Goal: Transaction & Acquisition: Book appointment/travel/reservation

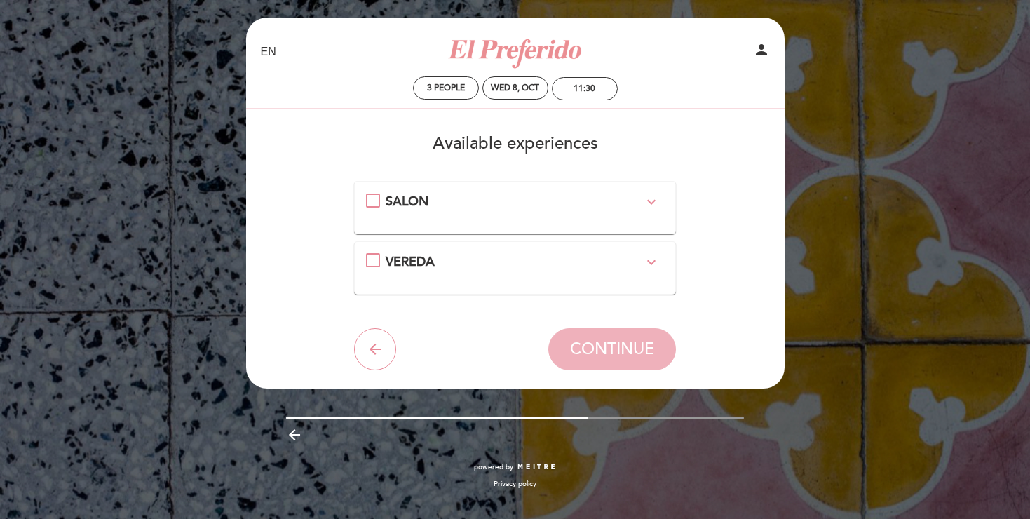
click at [650, 200] on icon "expand_more" at bounding box center [651, 201] width 17 height 17
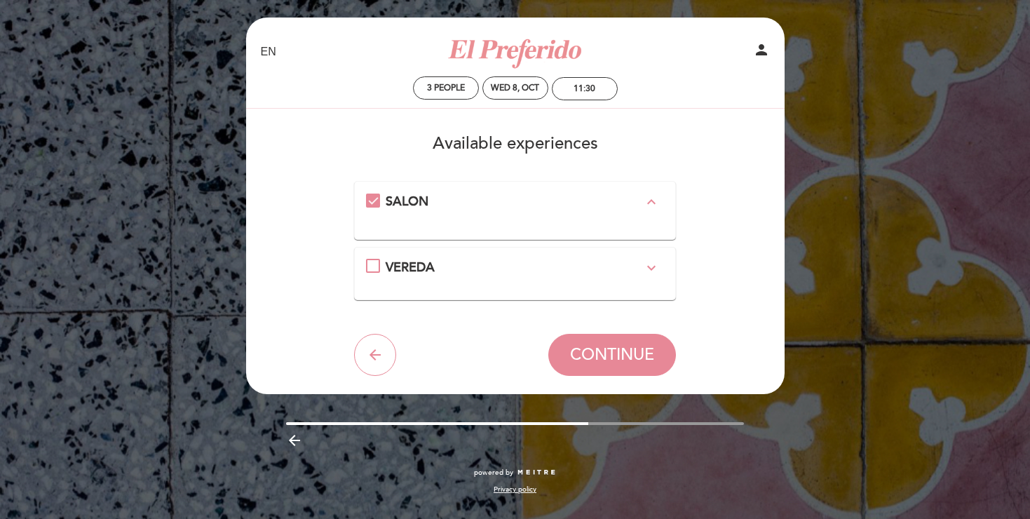
click at [622, 263] on div "VEREDA expand_more" at bounding box center [514, 268] width 257 height 18
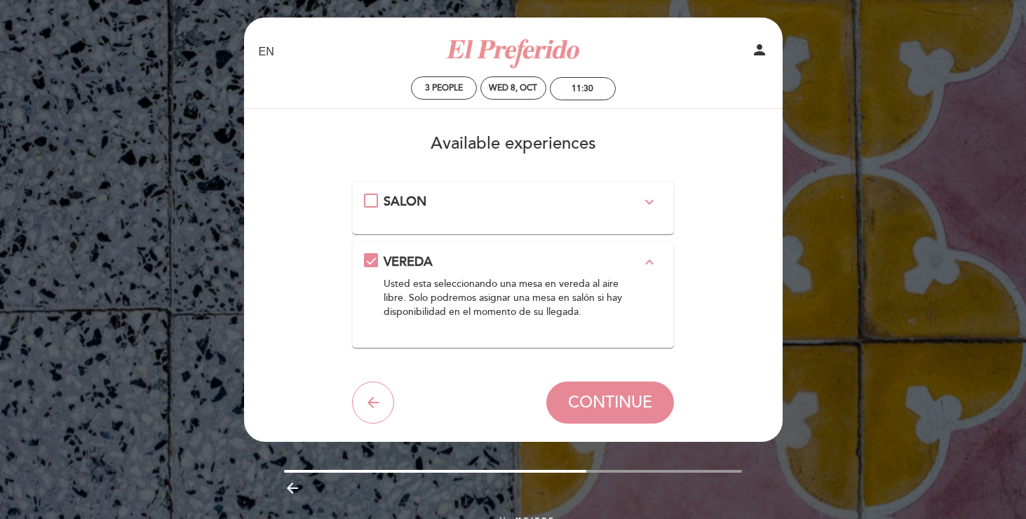
click at [618, 207] on div "SALON expand_more" at bounding box center [511, 202] width 257 height 18
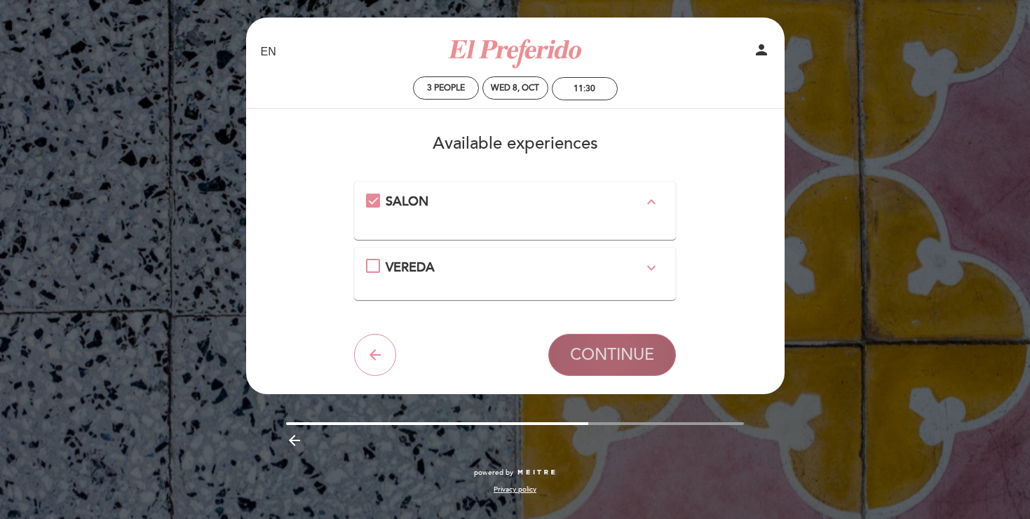
click at [630, 348] on span "CONTINUE" at bounding box center [612, 355] width 84 height 20
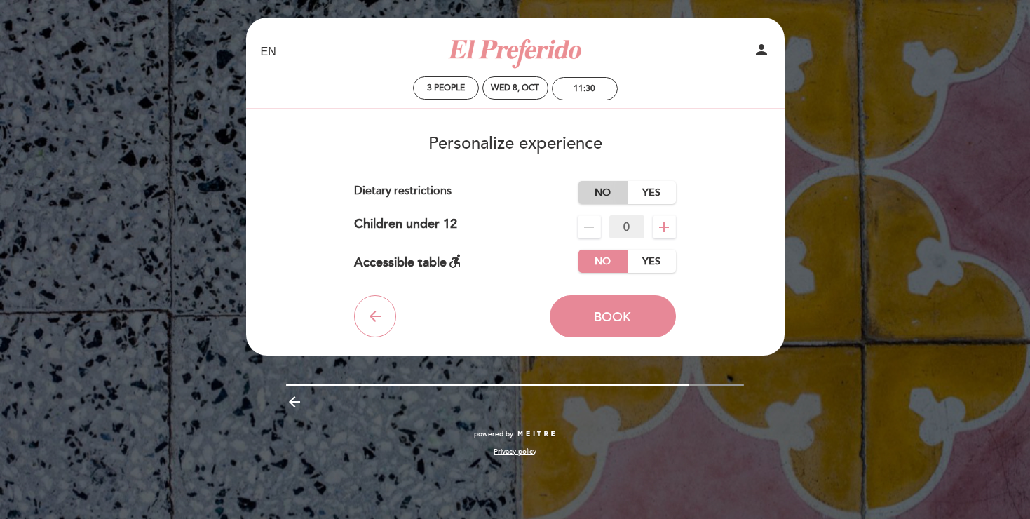
click at [604, 184] on label "No" at bounding box center [602, 192] width 49 height 23
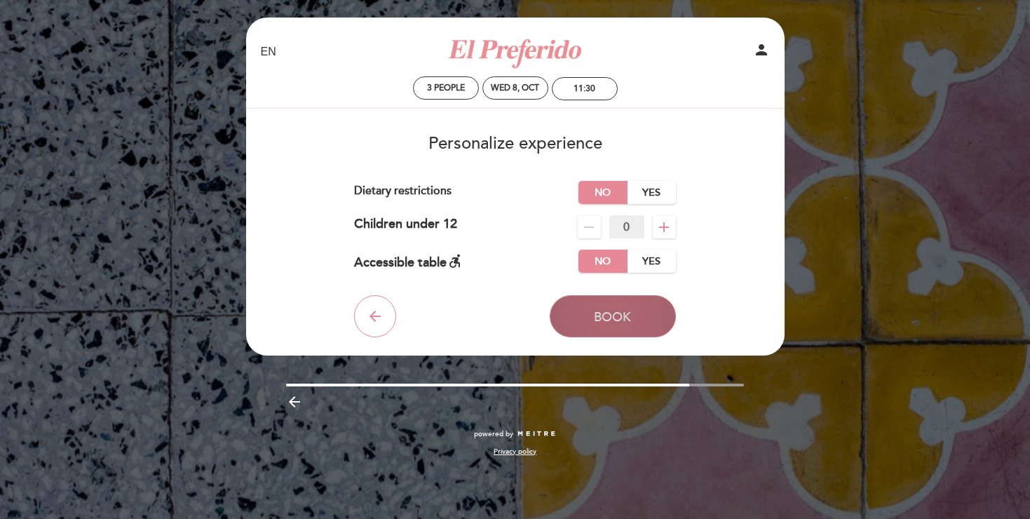
click at [629, 316] on span "Book" at bounding box center [612, 316] width 37 height 15
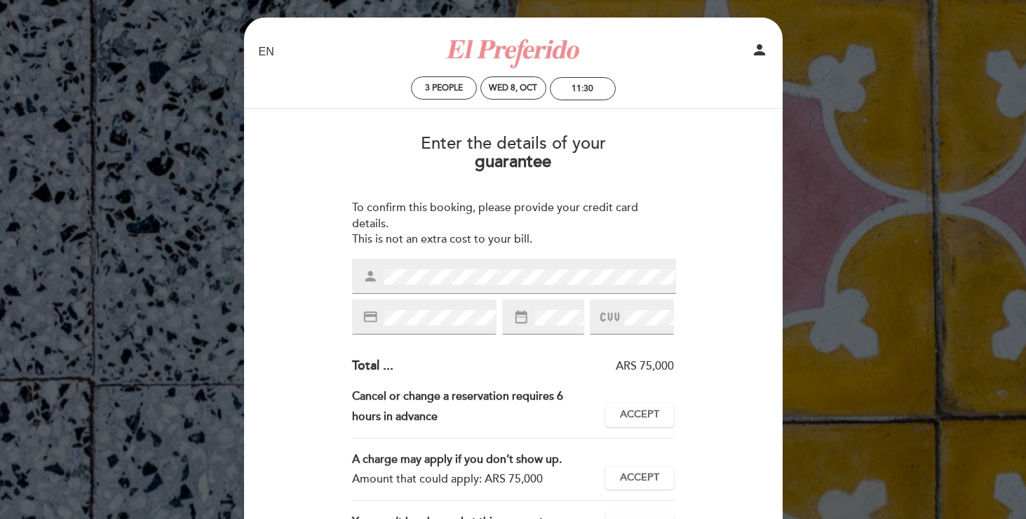
click at [435, 327] on div "credit_card" at bounding box center [424, 316] width 144 height 35
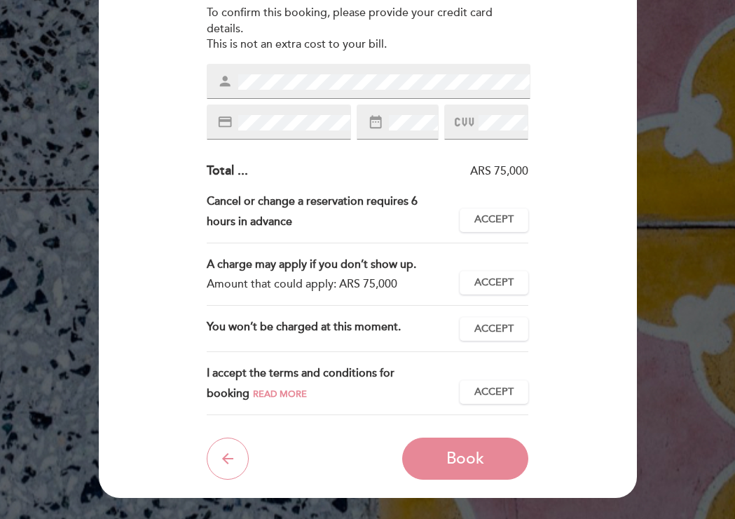
scroll to position [196, 0]
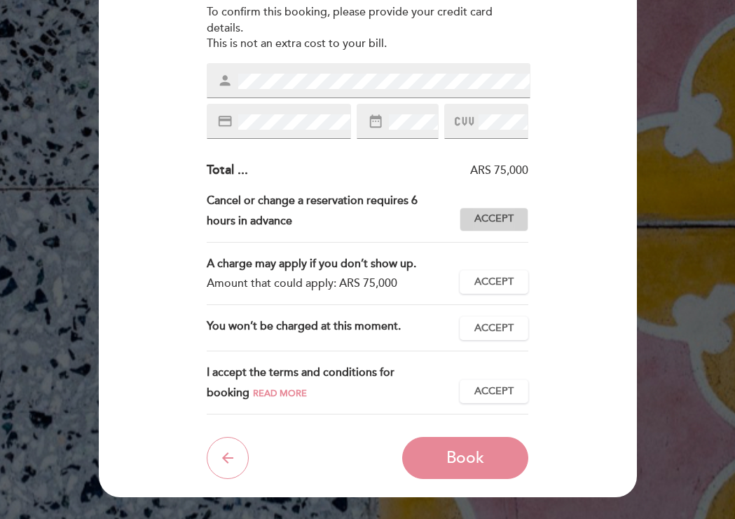
click at [493, 222] on span "Accept" at bounding box center [494, 219] width 39 height 15
click at [514, 280] on button "Accept Accepted" at bounding box center [494, 282] width 69 height 24
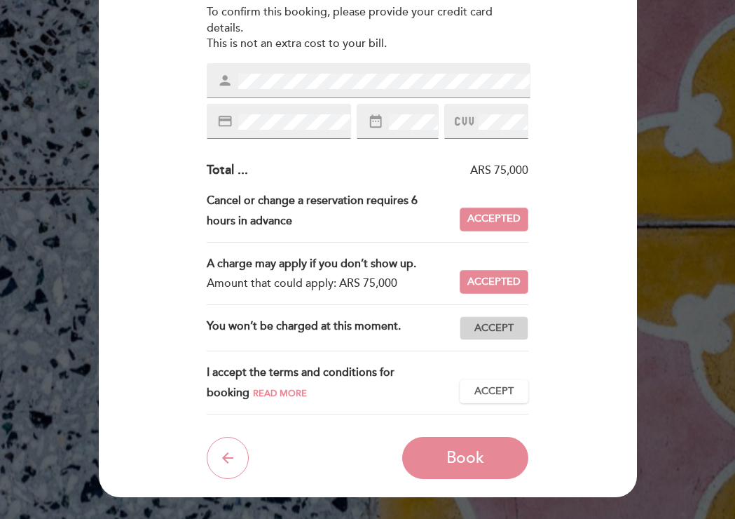
click at [512, 325] on span "Accept" at bounding box center [494, 328] width 39 height 15
click at [508, 391] on span "Accept" at bounding box center [494, 391] width 39 height 15
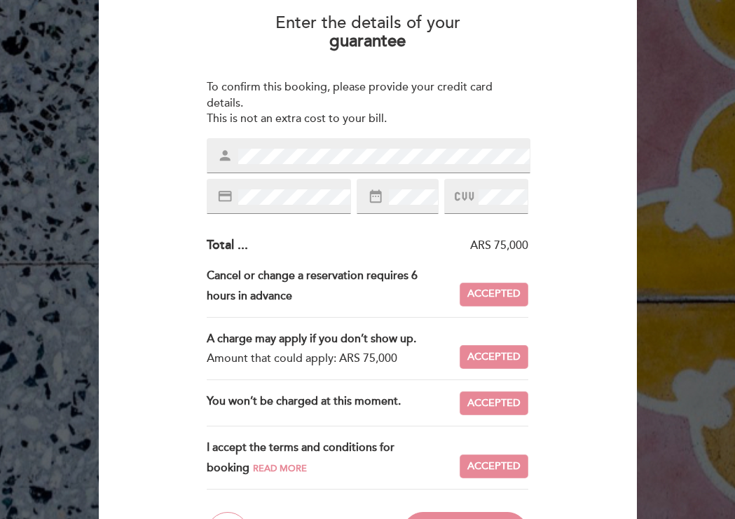
scroll to position [119, 0]
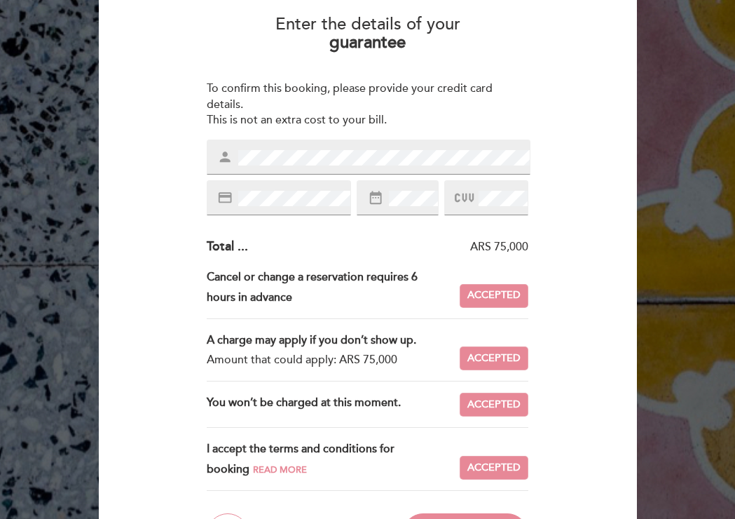
click at [222, 157] on div "person" at bounding box center [369, 156] width 324 height 35
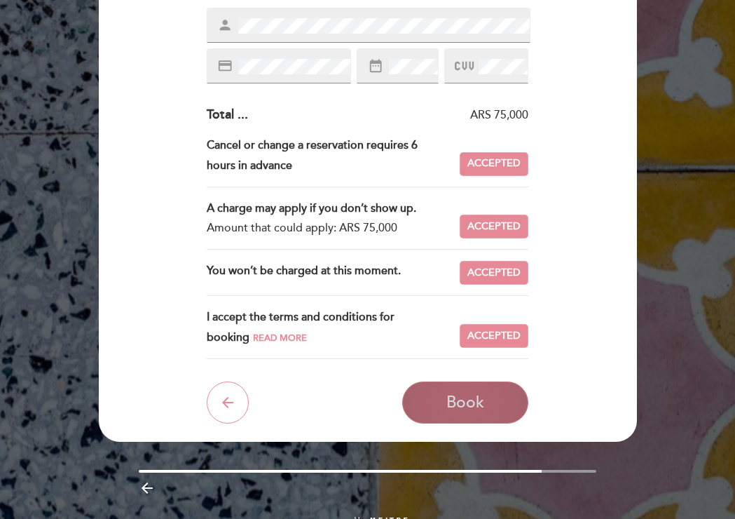
scroll to position [254, 0]
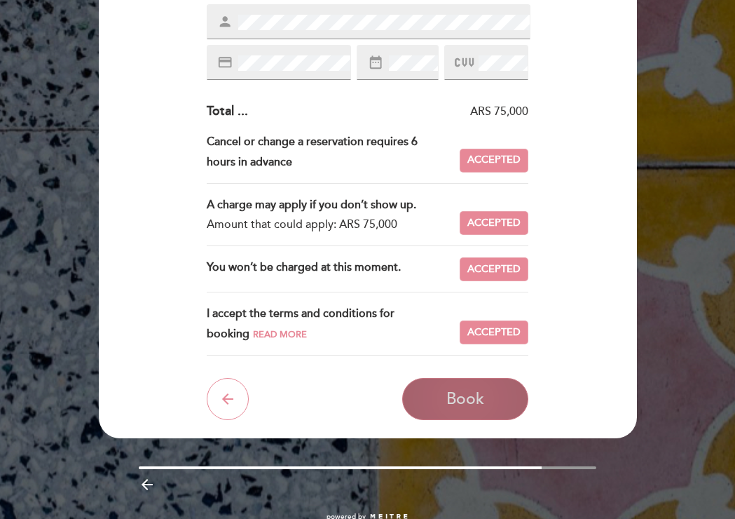
click at [489, 397] on button "Book" at bounding box center [465, 399] width 126 height 42
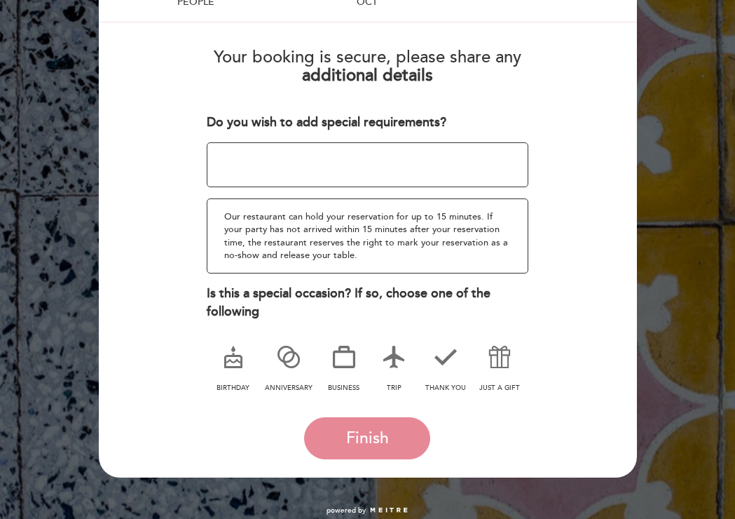
scroll to position [123, 0]
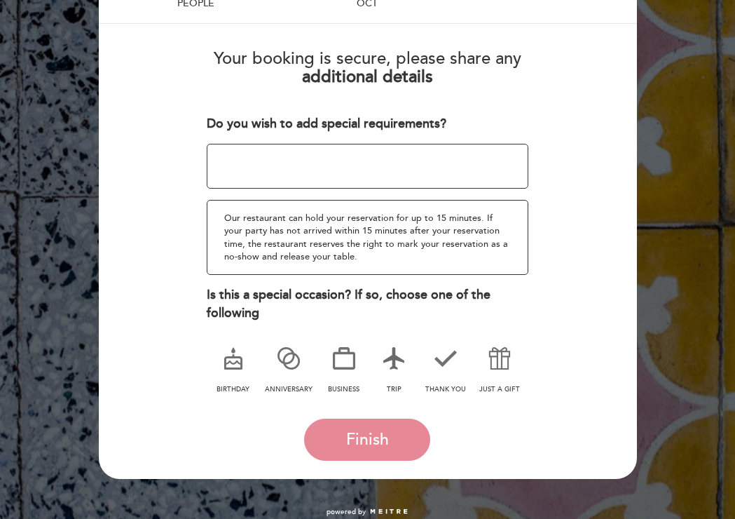
click at [399, 364] on icon at bounding box center [394, 358] width 36 height 36
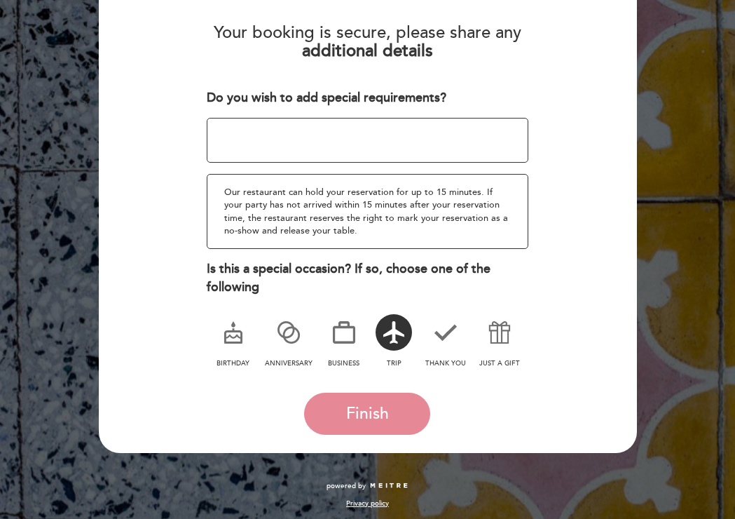
scroll to position [152, 0]
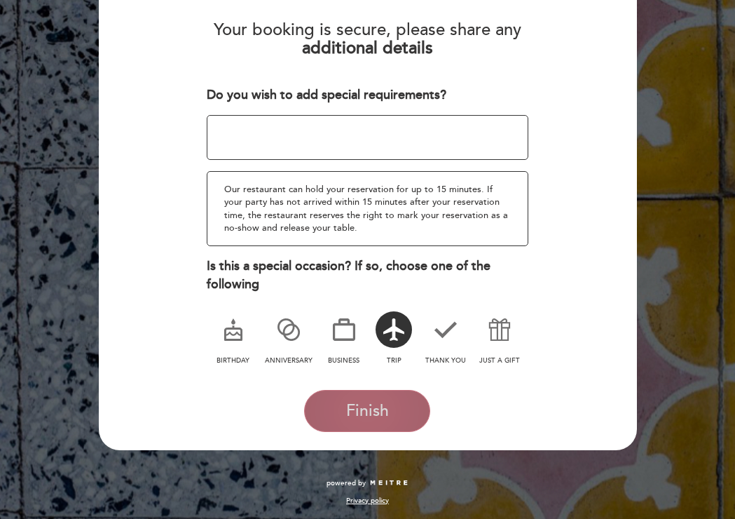
click at [376, 397] on button "Finish" at bounding box center [367, 411] width 126 height 42
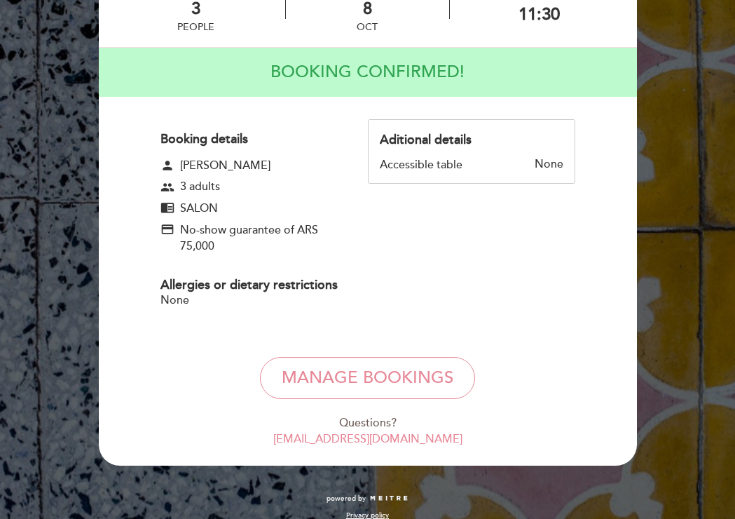
scroll to position [60, 0]
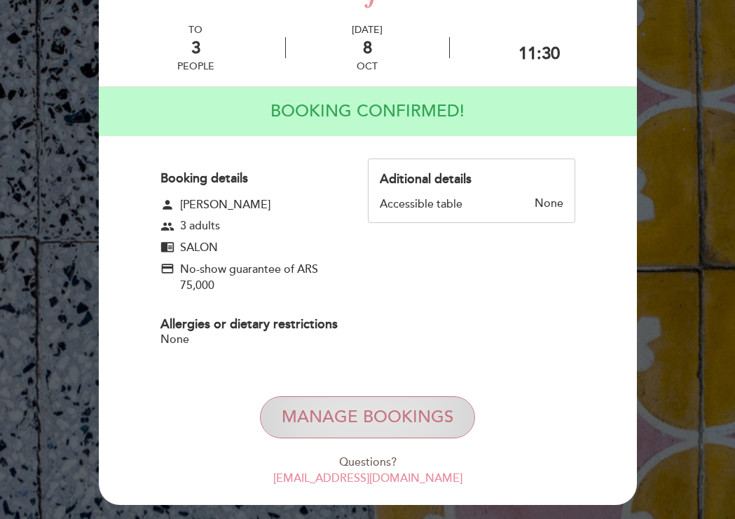
click at [411, 424] on button "Manage Bookings" at bounding box center [367, 417] width 215 height 42
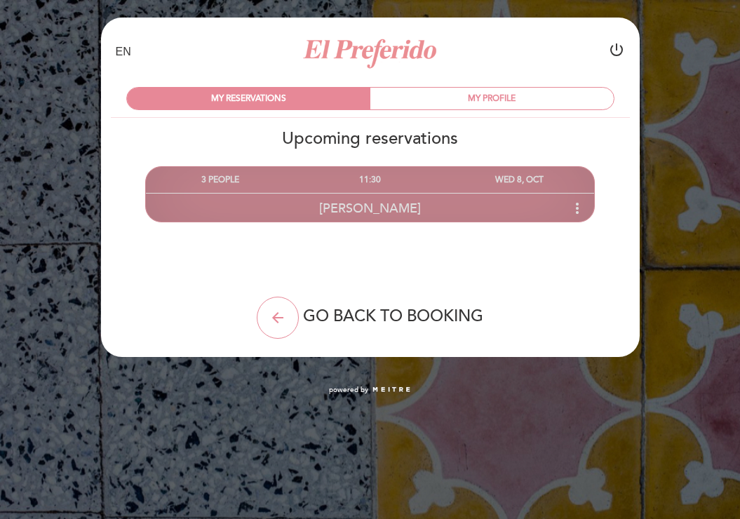
click at [383, 202] on span "[PERSON_NAME]" at bounding box center [370, 207] width 102 height 15
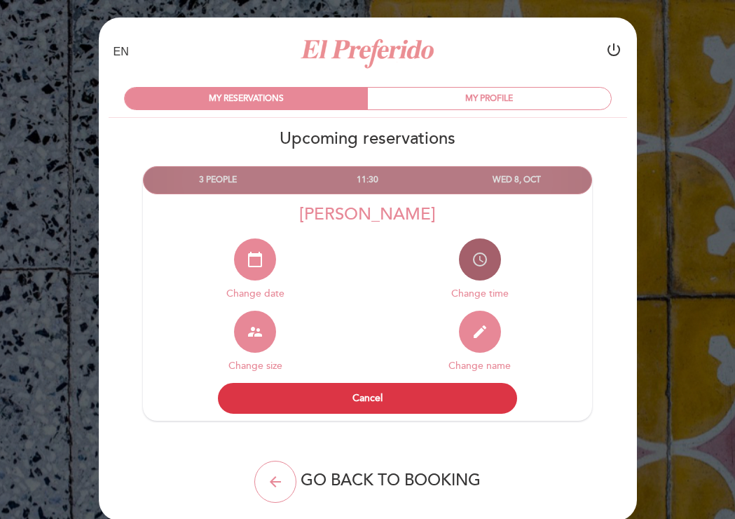
click at [476, 264] on icon "access_time" at bounding box center [480, 259] width 17 height 17
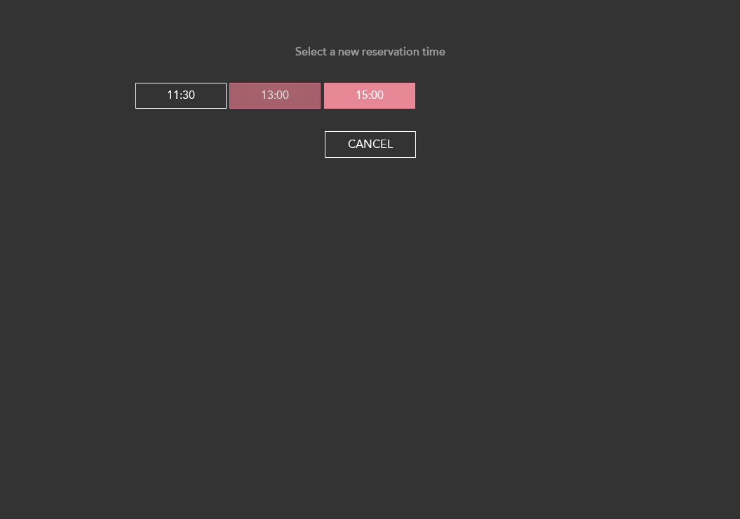
click at [304, 102] on button "13:00" at bounding box center [274, 96] width 91 height 27
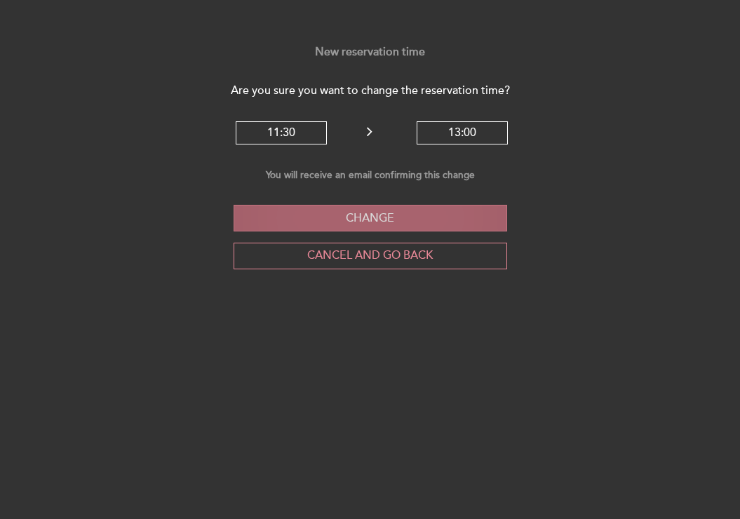
click at [411, 215] on button "Change" at bounding box center [369, 218] width 273 height 27
